Goal: Information Seeking & Learning: Learn about a topic

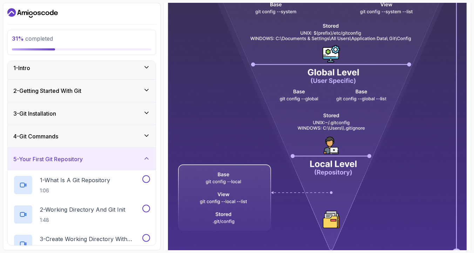
scroll to position [181, 0]
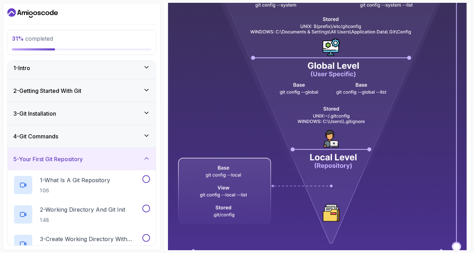
click at [345, 158] on img at bounding box center [317, 119] width 299 height 371
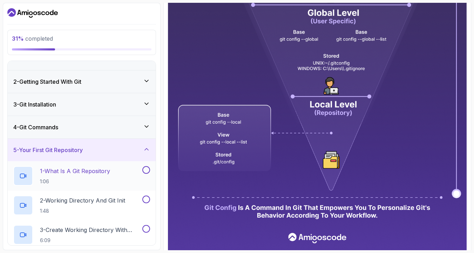
scroll to position [16, 0]
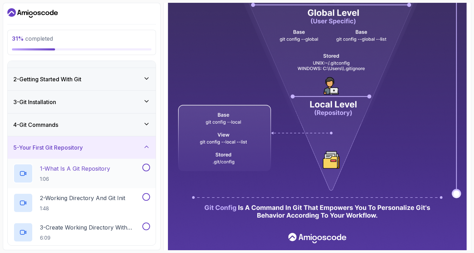
click at [120, 171] on div "1 - What Is A Git Repository 1:06" at bounding box center [77, 174] width 128 height 20
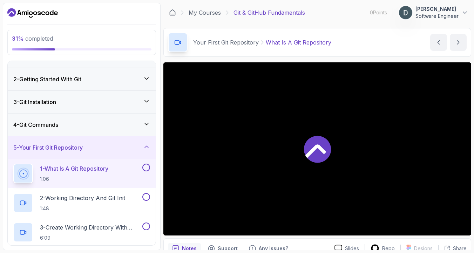
click at [336, 153] on div at bounding box center [318, 148] width 308 height 173
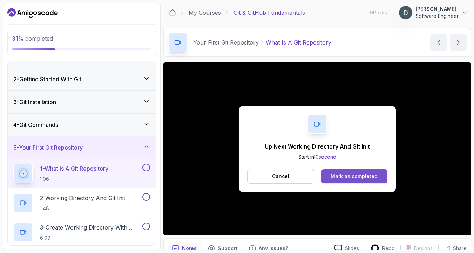
click at [357, 172] on button "Mark as completed" at bounding box center [354, 177] width 66 height 14
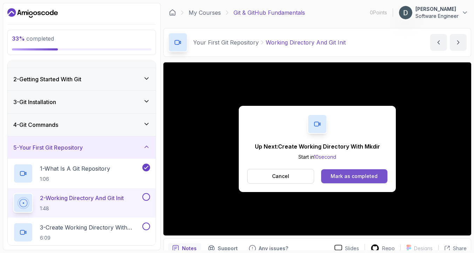
click at [366, 176] on div "Mark as completed" at bounding box center [354, 176] width 47 height 7
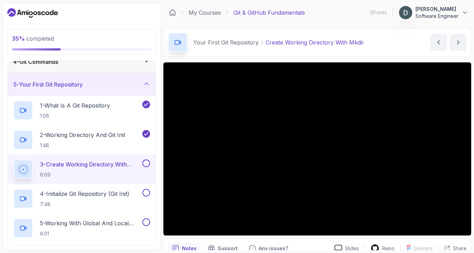
scroll to position [81, 0]
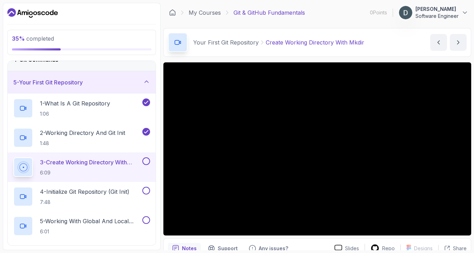
click at [148, 162] on button at bounding box center [146, 162] width 8 height 8
click at [116, 191] on p "4 - Initialize Git Repository (Git Init)" at bounding box center [84, 192] width 89 height 8
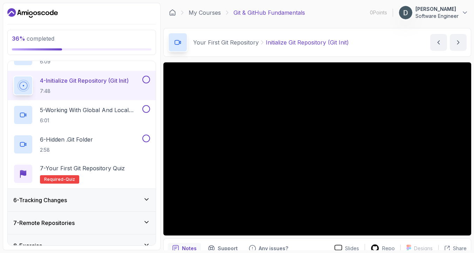
scroll to position [135, 0]
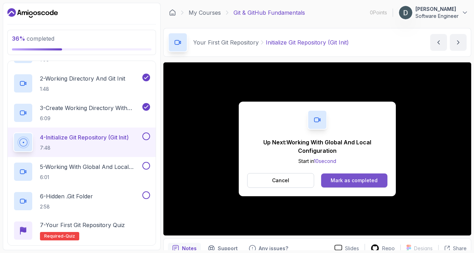
click at [358, 176] on button "Mark as completed" at bounding box center [354, 181] width 66 height 14
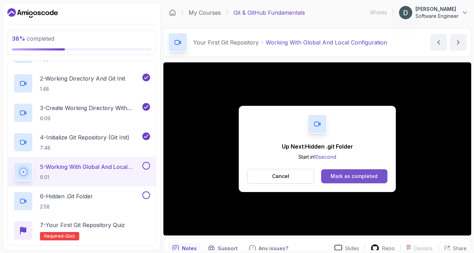
click at [360, 174] on div "Mark as completed" at bounding box center [354, 176] width 47 height 7
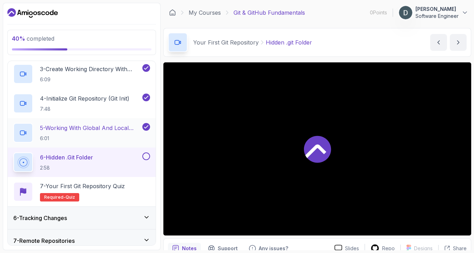
scroll to position [179, 0]
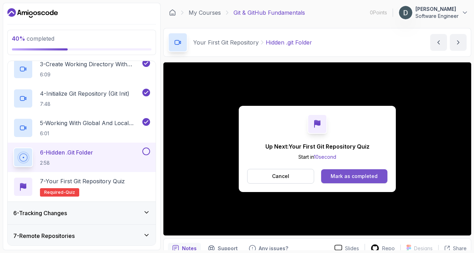
click at [351, 174] on div "Mark as completed" at bounding box center [354, 176] width 47 height 7
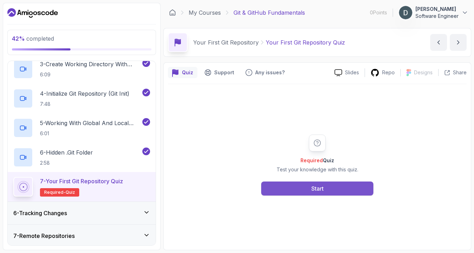
click at [323, 191] on div "Start" at bounding box center [318, 189] width 12 height 8
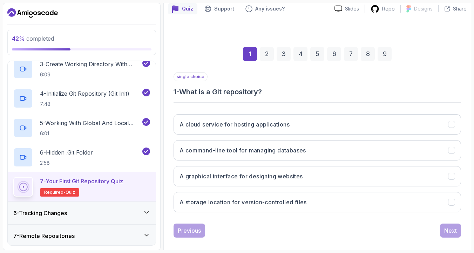
scroll to position [68, 0]
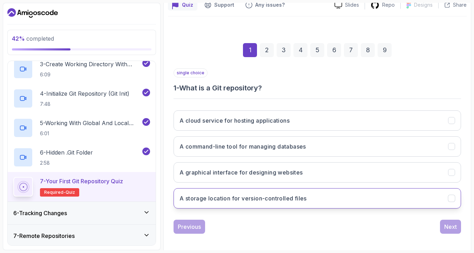
click at [264, 201] on h3 "A storage location for version-controlled files" at bounding box center [243, 198] width 127 height 8
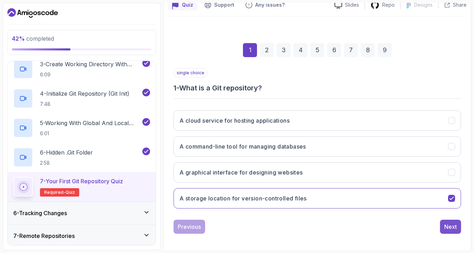
click at [452, 226] on div "Next" at bounding box center [451, 227] width 13 height 8
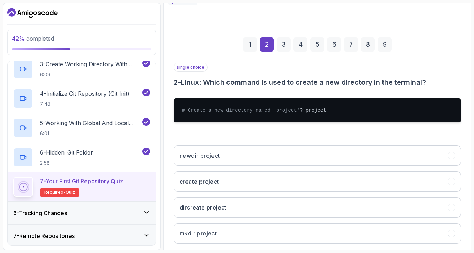
scroll to position [112, 0]
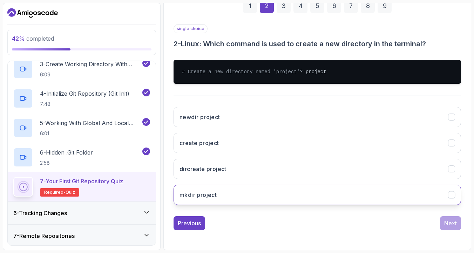
click at [210, 205] on button "mkdir project" at bounding box center [318, 195] width 288 height 20
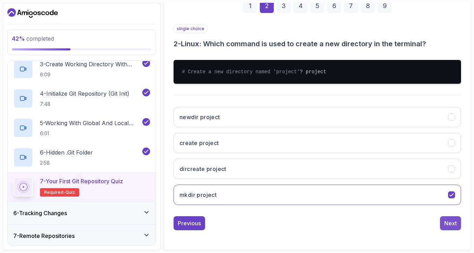
click at [451, 228] on div "Next" at bounding box center [451, 223] width 13 height 8
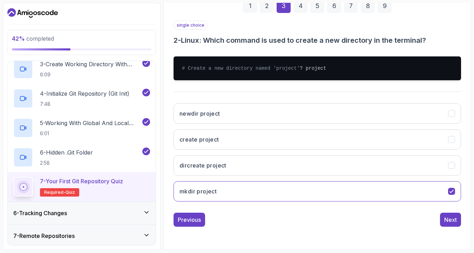
scroll to position [71, 0]
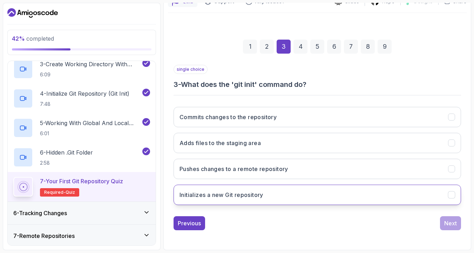
click at [248, 198] on h3 "Initializes a new Git repository" at bounding box center [222, 195] width 84 height 8
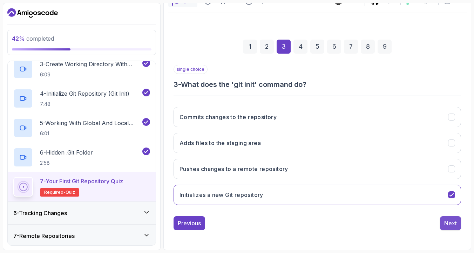
click at [450, 226] on div "Next" at bounding box center [451, 223] width 13 height 8
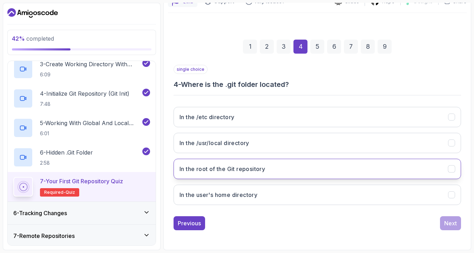
click at [225, 172] on h3 "In the root of the Git repository" at bounding box center [223, 169] width 86 height 8
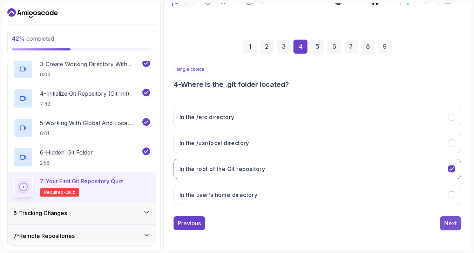
click at [442, 224] on button "Next" at bounding box center [450, 224] width 21 height 14
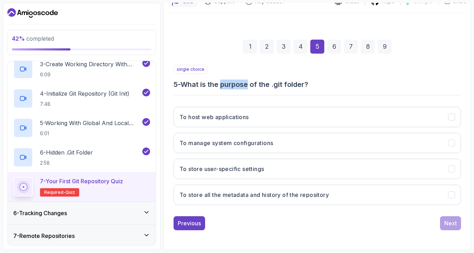
drag, startPoint x: 251, startPoint y: 86, endPoint x: 225, endPoint y: 85, distance: 26.0
click at [225, 85] on h3 "5 - What is the purpose of the .git folder?" at bounding box center [318, 85] width 288 height 10
copy h3 "purpose"
click at [340, 81] on h3 "5 - What is the purpose of the .git folder?" at bounding box center [318, 85] width 288 height 10
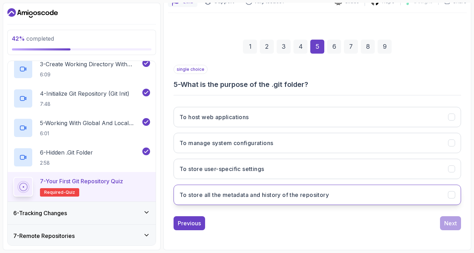
click at [297, 200] on button "To store all the metadata and history of the repository" at bounding box center [318, 195] width 288 height 20
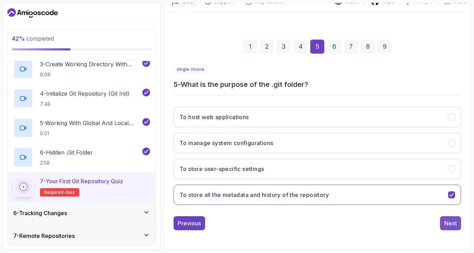
click at [447, 225] on div "Next" at bounding box center [451, 223] width 13 height 8
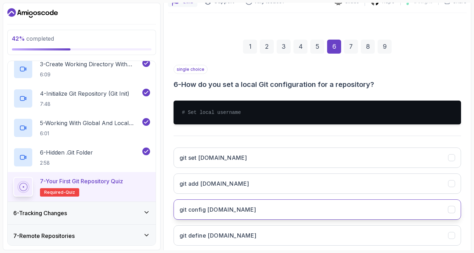
click at [234, 214] on button "git config [DOMAIN_NAME]" at bounding box center [318, 210] width 288 height 20
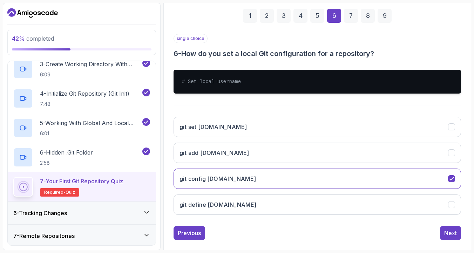
scroll to position [112, 0]
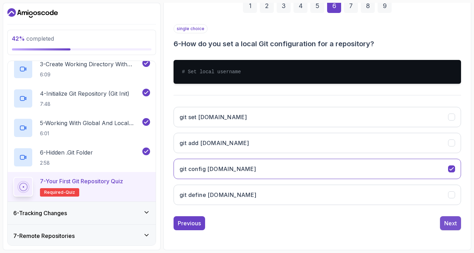
click at [459, 227] on button "Next" at bounding box center [450, 224] width 21 height 14
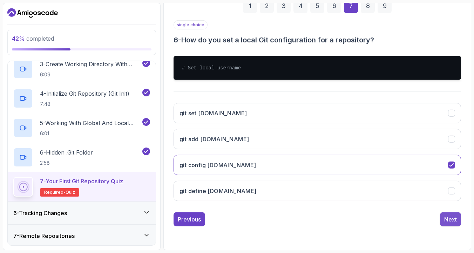
scroll to position [88, 0]
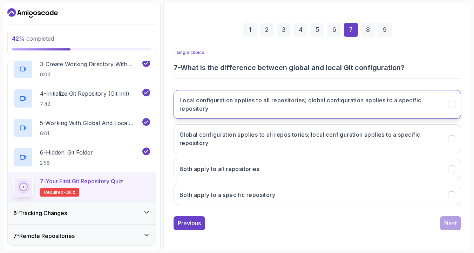
click at [293, 116] on button "Local configuration applies to all repositories; global configuration applies t…" at bounding box center [318, 104] width 288 height 29
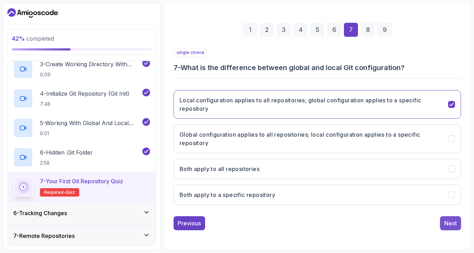
click at [454, 225] on div "Next" at bounding box center [451, 223] width 13 height 8
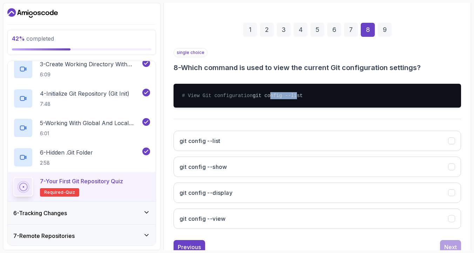
drag, startPoint x: 195, startPoint y: 104, endPoint x: 225, endPoint y: 105, distance: 29.5
click at [225, 105] on pre "# View Git configuration git config --list" at bounding box center [318, 96] width 288 height 24
click at [246, 104] on pre "# View Git configuration git config --list" at bounding box center [318, 96] width 288 height 24
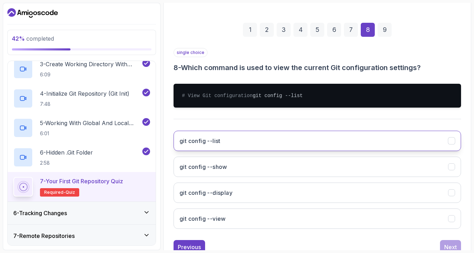
click at [237, 146] on button "git config --list" at bounding box center [318, 141] width 288 height 20
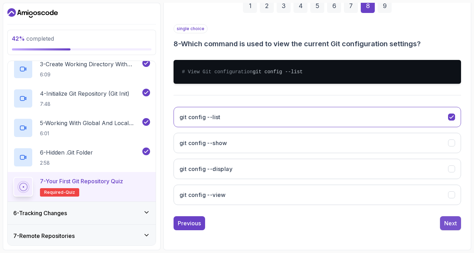
click at [446, 225] on div "Next" at bounding box center [451, 223] width 13 height 8
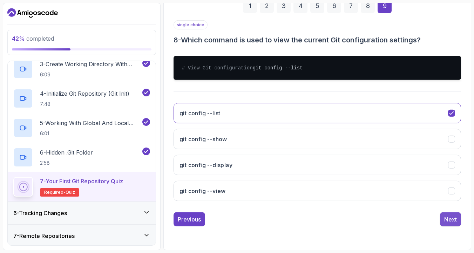
scroll to position [81, 0]
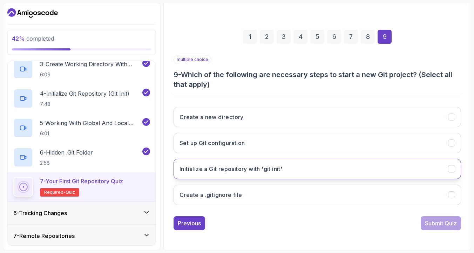
click at [287, 168] on button "Initialize a Git repository with 'git init'" at bounding box center [318, 169] width 288 height 20
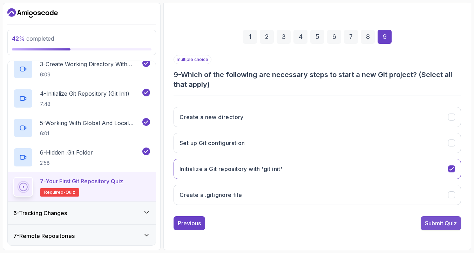
click at [444, 225] on div "Submit Quiz" at bounding box center [441, 223] width 32 height 8
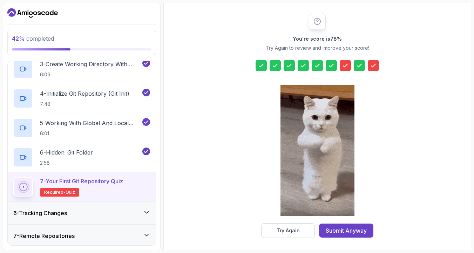
click at [376, 66] on icon at bounding box center [373, 65] width 7 height 7
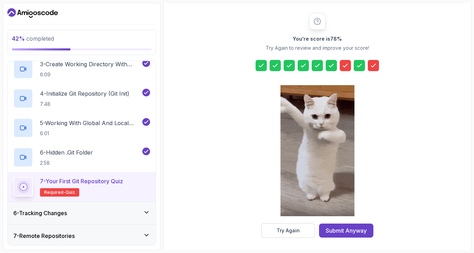
click at [345, 66] on icon at bounding box center [345, 65] width 7 height 7
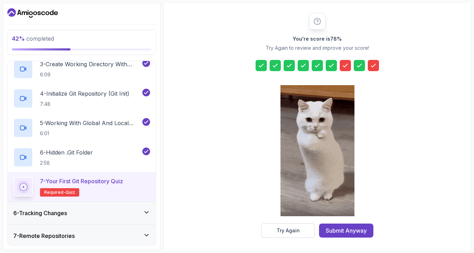
click at [300, 66] on icon at bounding box center [303, 65] width 7 height 7
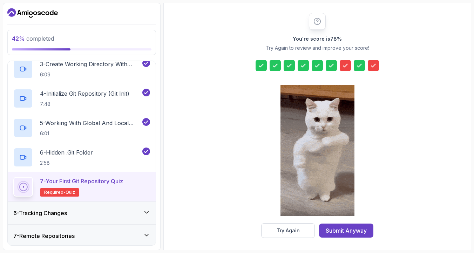
drag, startPoint x: 267, startPoint y: 66, endPoint x: 349, endPoint y: 67, distance: 81.4
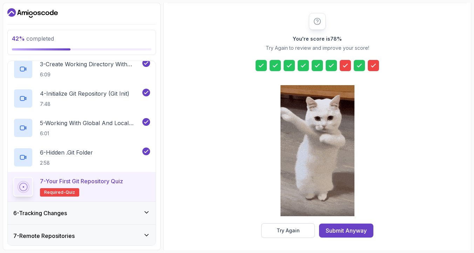
click at [349, 67] on div at bounding box center [318, 65] width 124 height 11
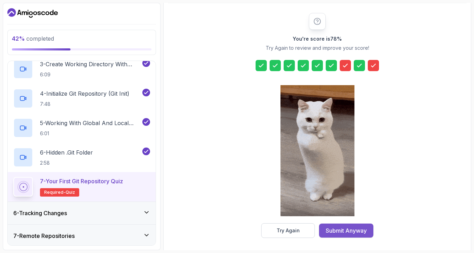
click at [340, 236] on button "Submit Anyway" at bounding box center [346, 231] width 54 height 14
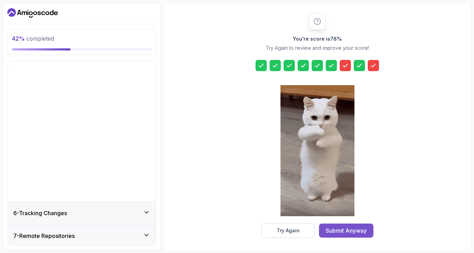
scroll to position [21, 0]
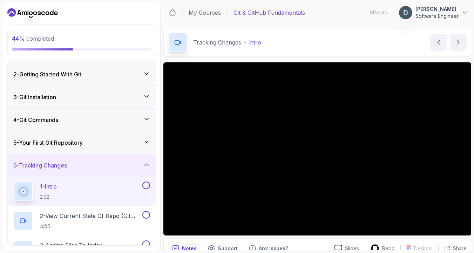
click at [92, 142] on div "5 - Your First Git Repository" at bounding box center [81, 143] width 137 height 8
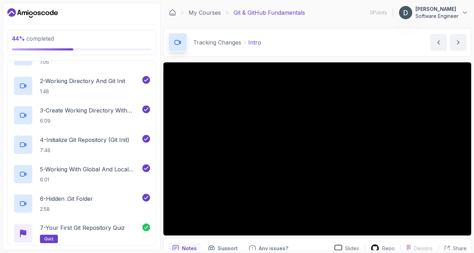
scroll to position [227, 0]
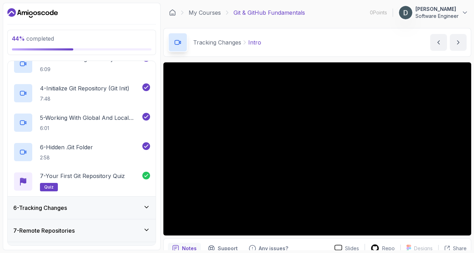
click at [113, 202] on div "6 - Tracking Changes" at bounding box center [82, 208] width 148 height 22
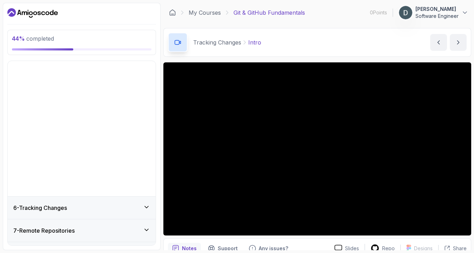
scroll to position [21, 0]
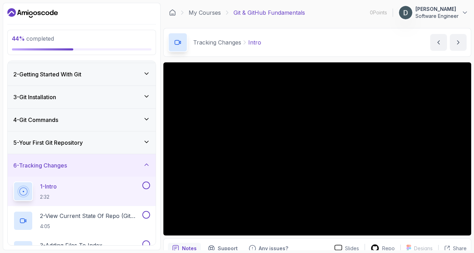
click at [79, 187] on div "1 - Intro 2:32" at bounding box center [77, 192] width 128 height 20
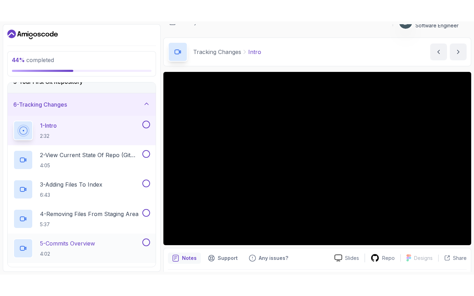
scroll to position [102, 0]
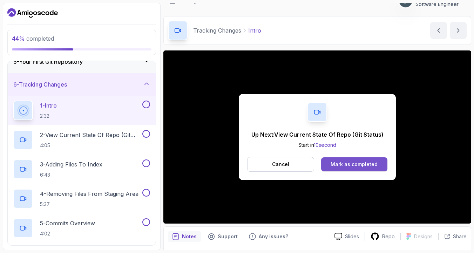
click at [350, 165] on div "Mark as completed" at bounding box center [354, 164] width 47 height 7
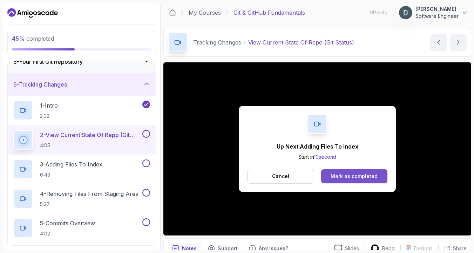
click at [340, 177] on div "Mark as completed" at bounding box center [354, 176] width 47 height 7
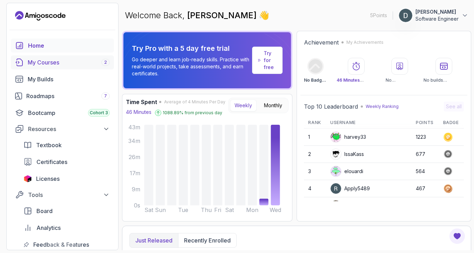
click at [59, 62] on div "My Courses 2" at bounding box center [69, 62] width 82 height 8
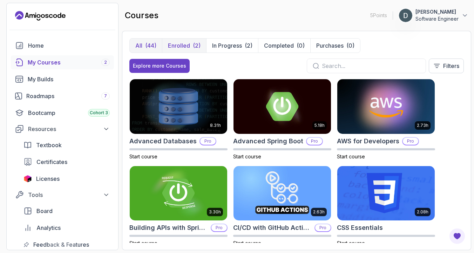
click at [179, 49] on p "Enrolled" at bounding box center [179, 45] width 22 height 8
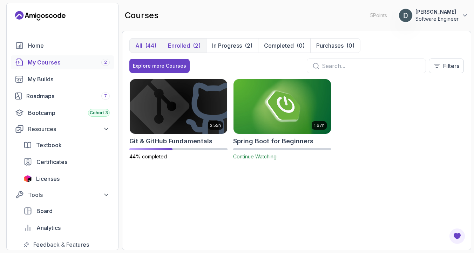
click at [145, 47] on div "(44)" at bounding box center [150, 45] width 11 height 8
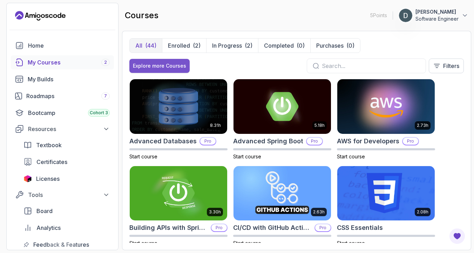
click at [170, 65] on div "Explore more Courses" at bounding box center [159, 65] width 53 height 7
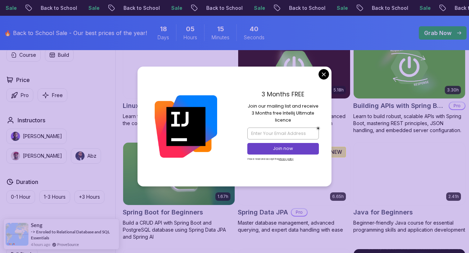
scroll to position [212, 0]
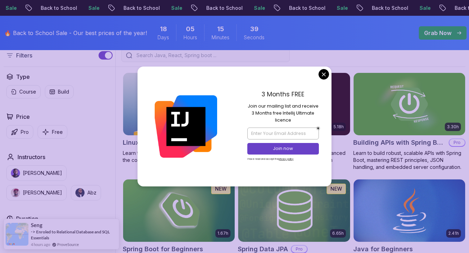
click at [317, 74] on div "3 Months FREE Join our mailing list and receive 3 Months free Intellij Ultimate…" at bounding box center [283, 127] width 97 height 120
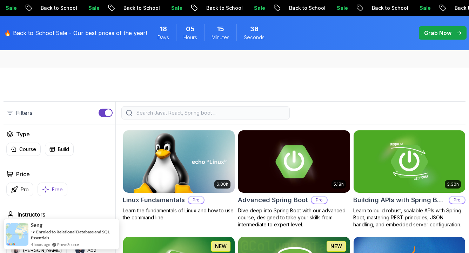
click at [47, 186] on icon "button" at bounding box center [45, 189] width 7 height 7
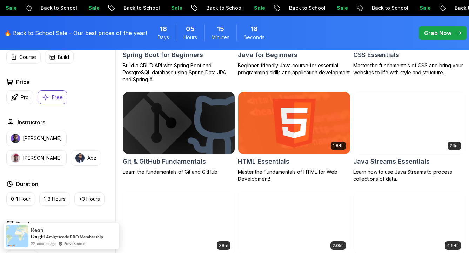
scroll to position [152, 0]
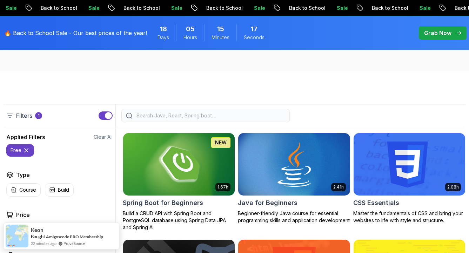
click at [23, 150] on icon at bounding box center [26, 150] width 7 height 7
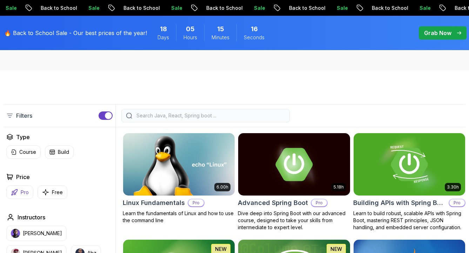
click at [12, 193] on icon "button" at bounding box center [14, 192] width 7 height 7
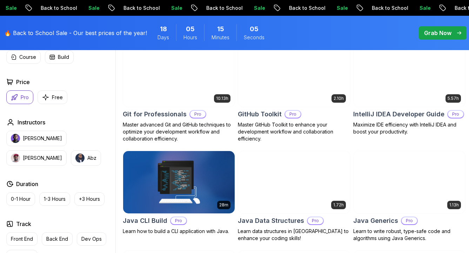
scroll to position [667, 0]
